Goal: Obtain resource: Download file/media

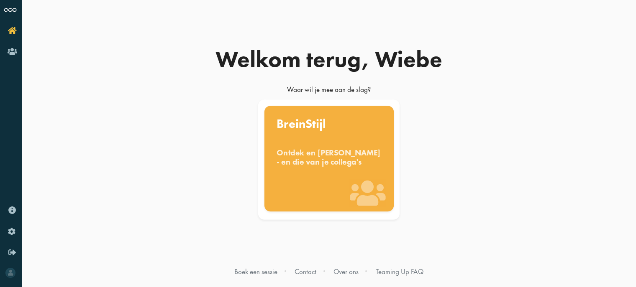
click at [323, 166] on div "Ontdek en benut jouw denkstijl - en die van je collega's" at bounding box center [328, 157] width 105 height 18
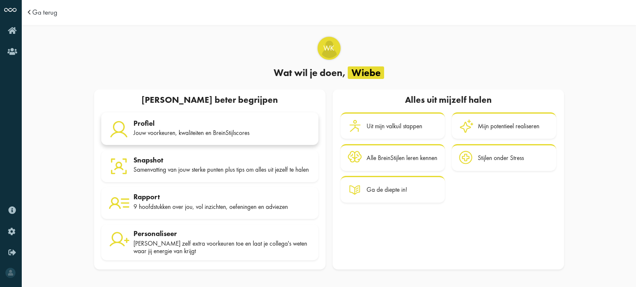
click at [174, 133] on div "Jouw voorkeuren, kwaliteiten en BreinStijlscores" at bounding box center [222, 133] width 178 height 8
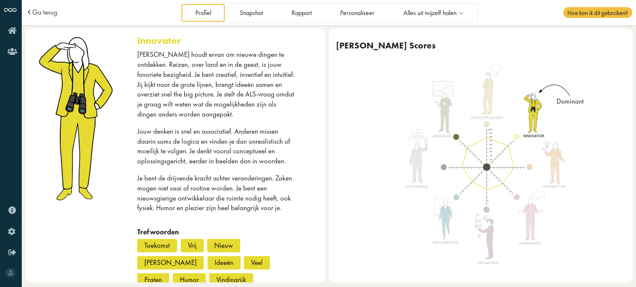
scroll to position [50, 0]
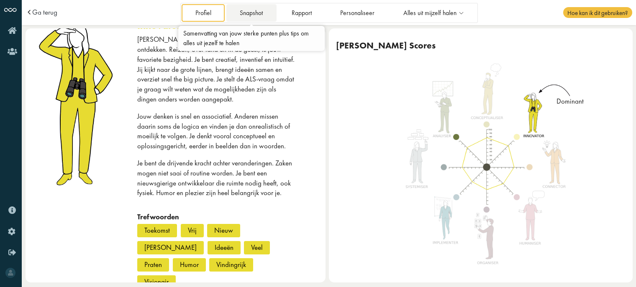
click at [252, 15] on link "Snapshot" at bounding box center [251, 12] width 50 height 17
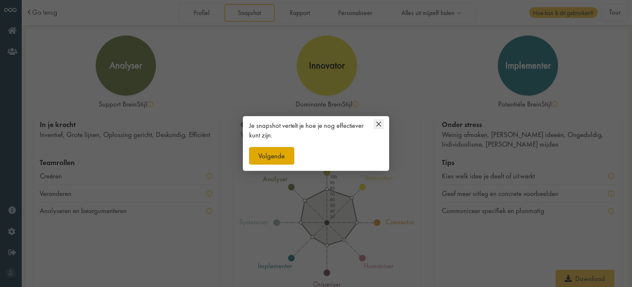
click at [289, 158] on button "Volgende" at bounding box center [271, 156] width 45 height 18
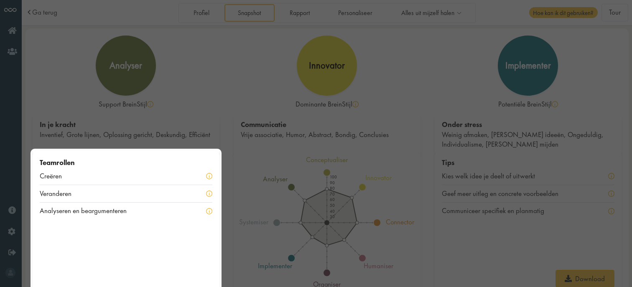
scroll to position [13, 0]
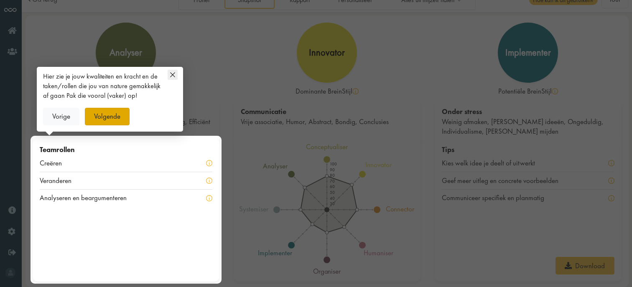
click at [110, 118] on button "Volgende" at bounding box center [107, 117] width 45 height 18
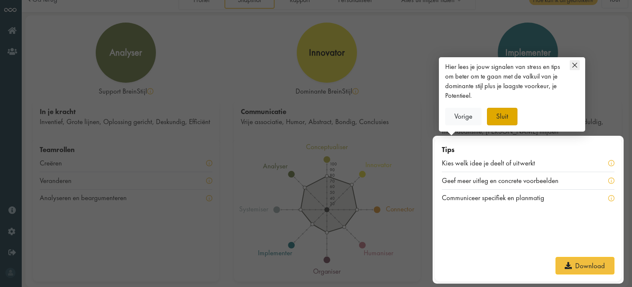
click at [501, 117] on button "Sluit" at bounding box center [502, 117] width 31 height 18
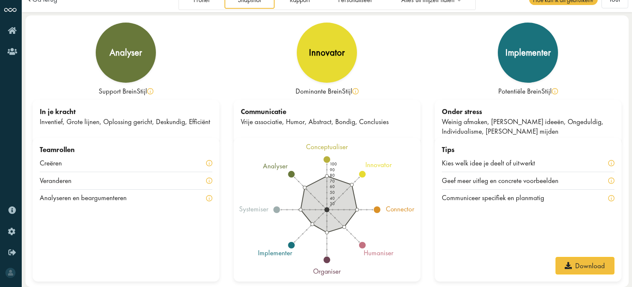
click at [460, 243] on div "Tips Kies welk idee je deelt of uitwerkt Geef meer uitleg en concrete voorbeeld…" at bounding box center [528, 210] width 187 height 144
click at [588, 267] on link "Download" at bounding box center [585, 266] width 59 height 18
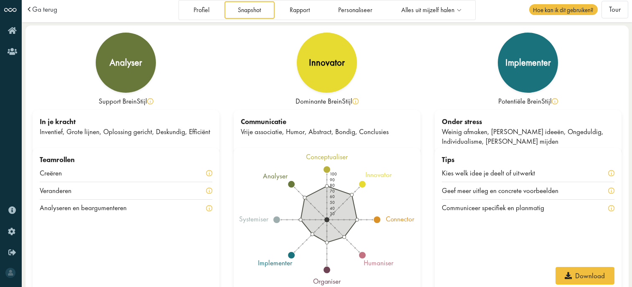
scroll to position [0, 0]
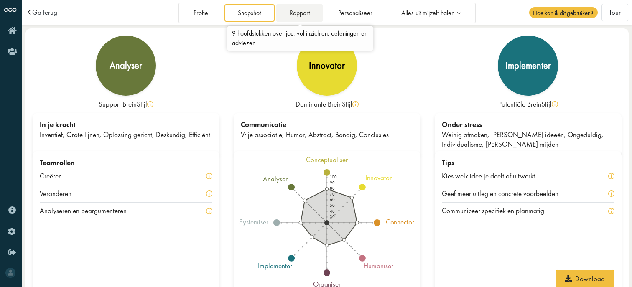
click at [299, 15] on link "Rapport" at bounding box center [299, 12] width 47 height 17
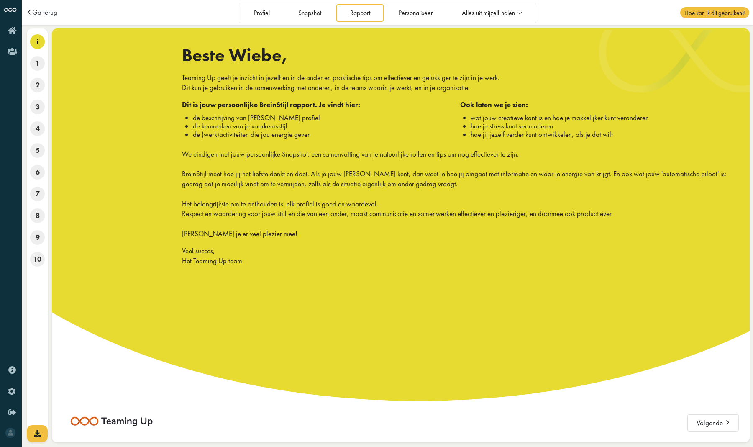
click at [342, 284] on div at bounding box center [418, 92] width 1046 height 618
click at [287, 246] on p "Veel succes, Het Teaming Up team" at bounding box center [460, 256] width 556 height 20
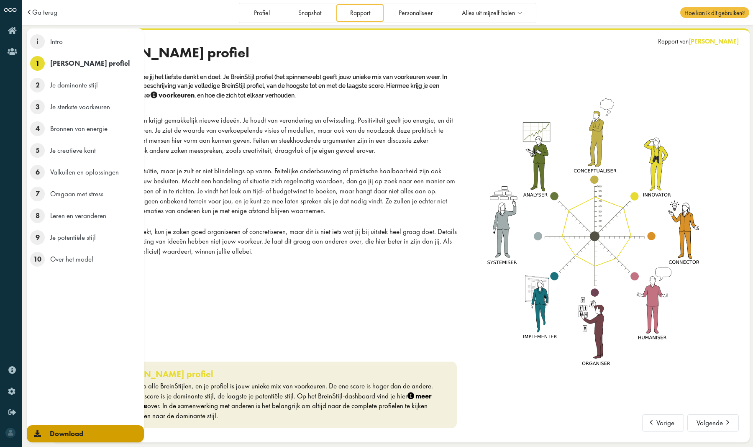
click at [68, 287] on span "Download" at bounding box center [66, 433] width 33 height 9
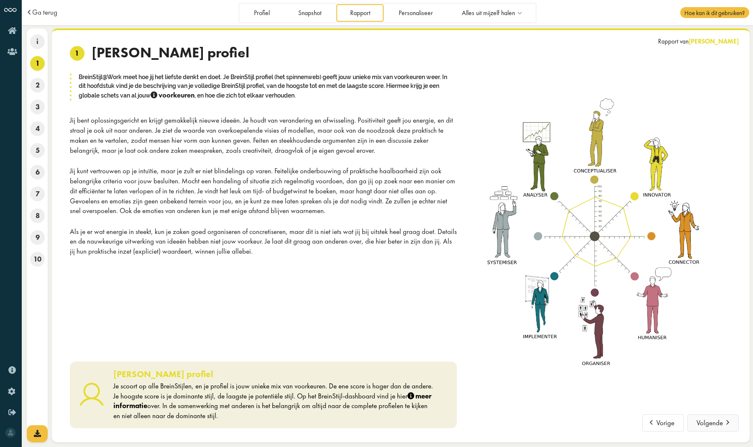
click at [632, 287] on button "Volgende" at bounding box center [712, 423] width 51 height 18
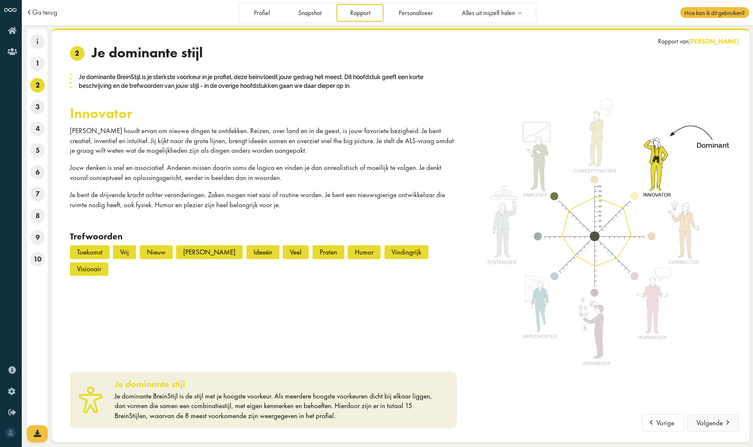
click at [632, 287] on button "Volgende" at bounding box center [712, 423] width 51 height 18
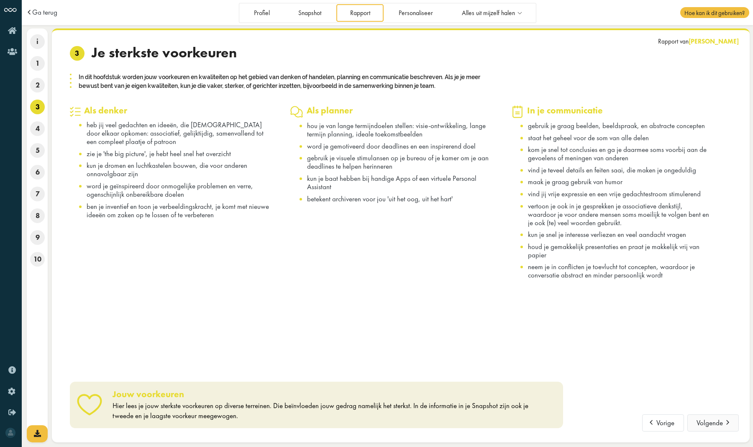
click at [632, 287] on button "Volgende" at bounding box center [712, 423] width 51 height 18
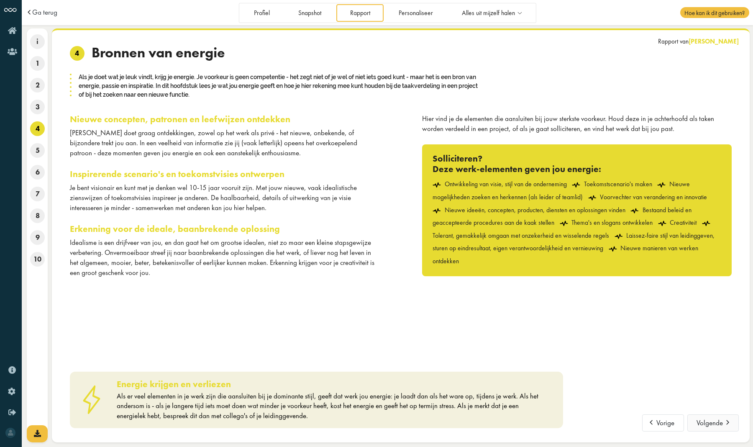
click at [632, 287] on button "Volgende" at bounding box center [712, 423] width 51 height 18
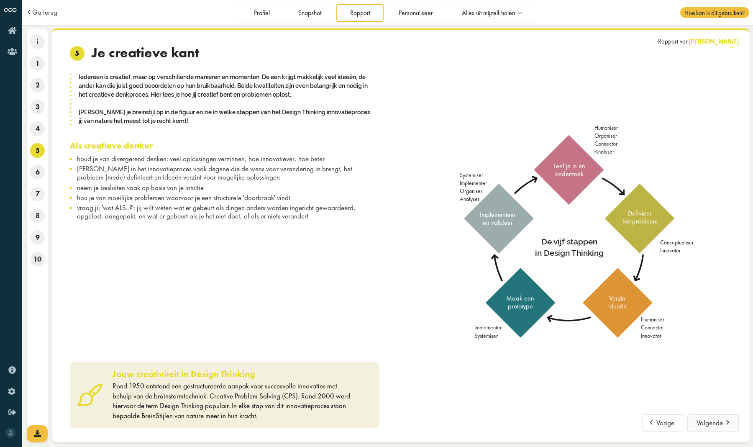
click at [632, 287] on button "Volgende" at bounding box center [712, 423] width 51 height 18
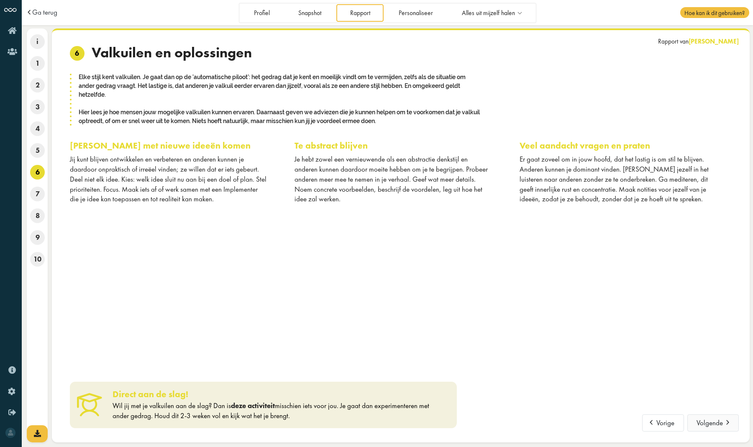
click at [632, 287] on button "Volgende" at bounding box center [712, 423] width 51 height 18
